Goal: Find specific page/section: Find specific page/section

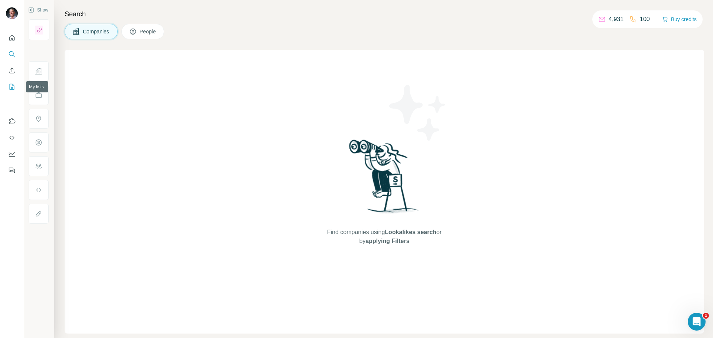
click at [11, 86] on icon "My lists" at bounding box center [11, 86] width 7 height 7
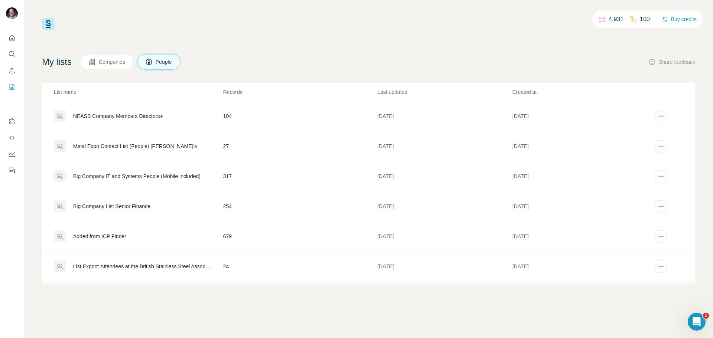
click at [129, 146] on div "Metal Expo Contact List (People) [PERSON_NAME]'s" at bounding box center [135, 146] width 124 height 7
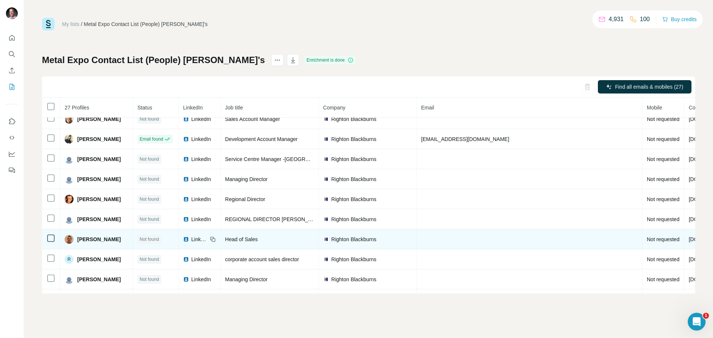
scroll to position [369, 0]
